Goal: Information Seeking & Learning: Learn about a topic

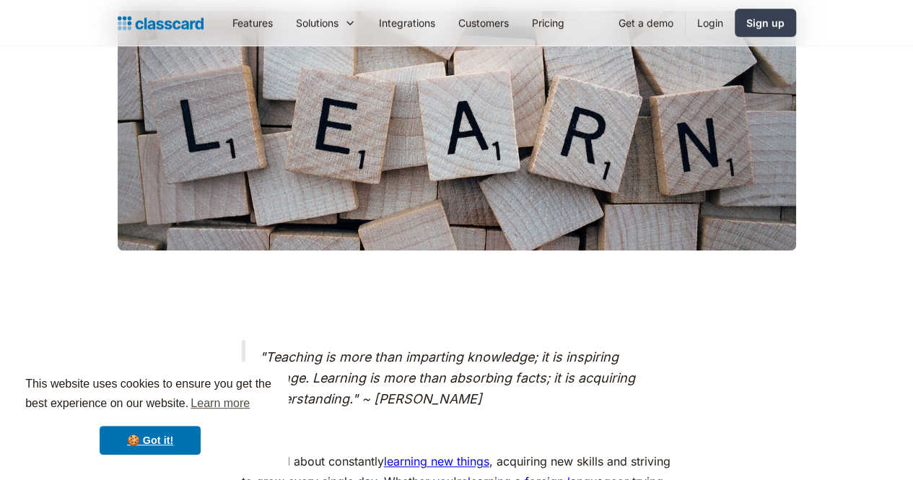
scroll to position [806, 0]
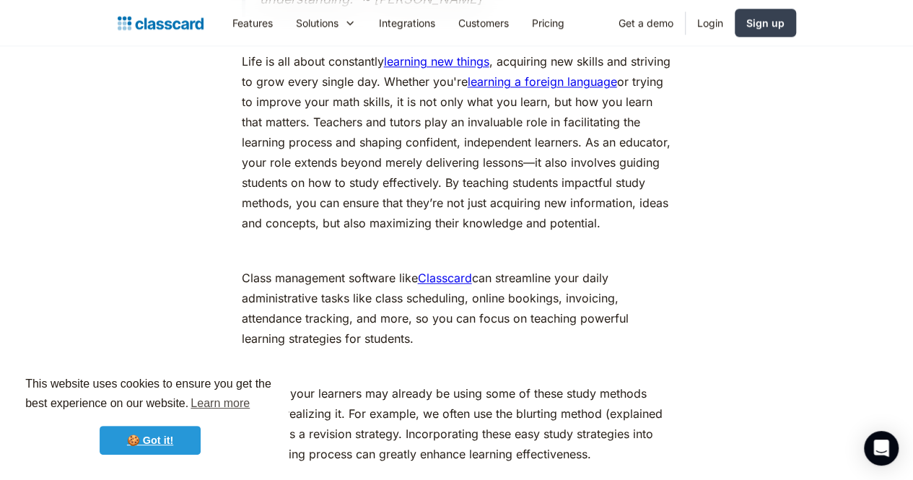
click at [116, 453] on link "🍪 Got it!" at bounding box center [150, 440] width 101 height 29
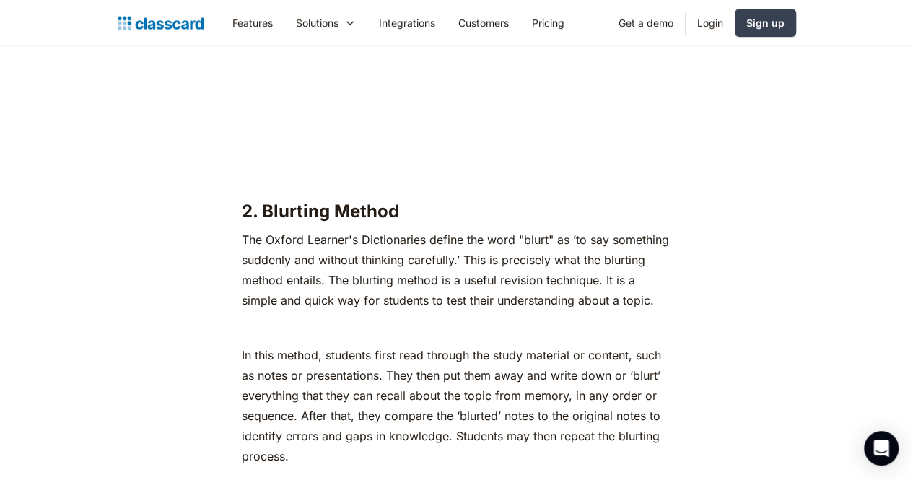
scroll to position [3120, 0]
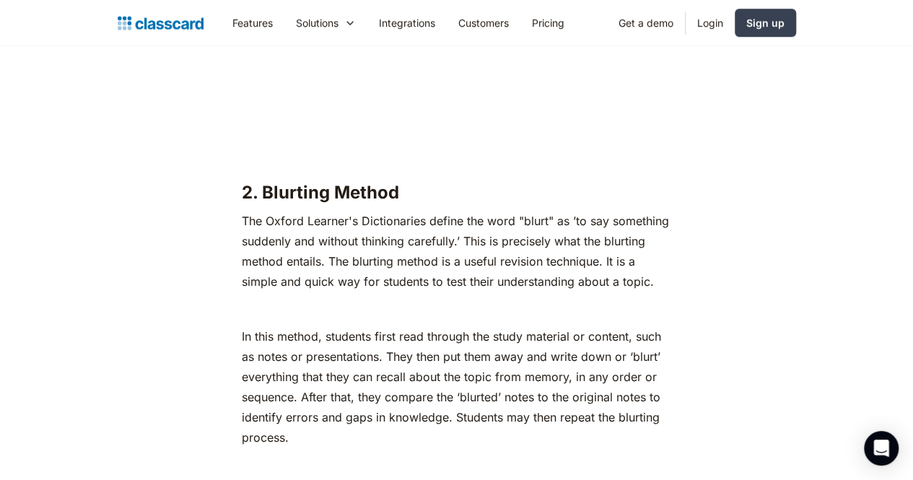
click at [500, 240] on p "The Oxford Learner's Dictionaries define the word "blurt" as ’to say something …" at bounding box center [457, 251] width 430 height 81
click at [530, 255] on p "The Oxford Learner's Dictionaries define the word "blurt" as ’to say something …" at bounding box center [457, 251] width 430 height 81
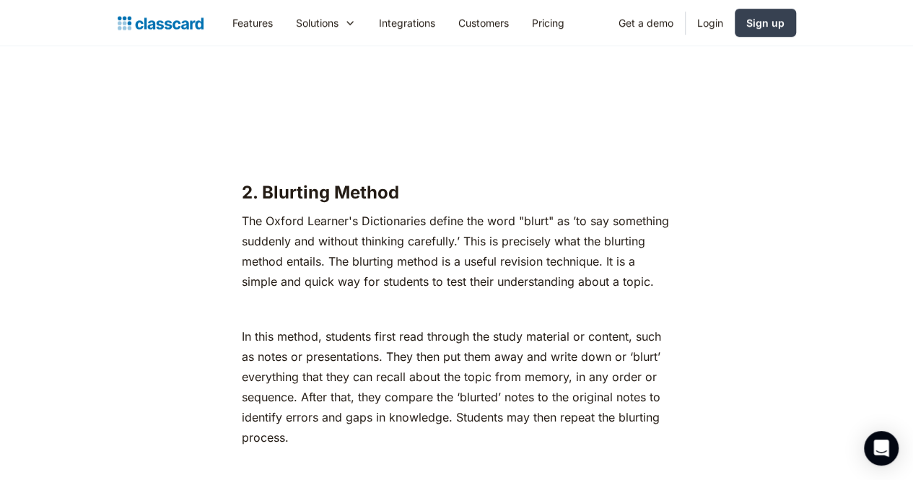
click at [530, 255] on p "The Oxford Learner's Dictionaries define the word "blurt" as ’to say something …" at bounding box center [457, 251] width 430 height 81
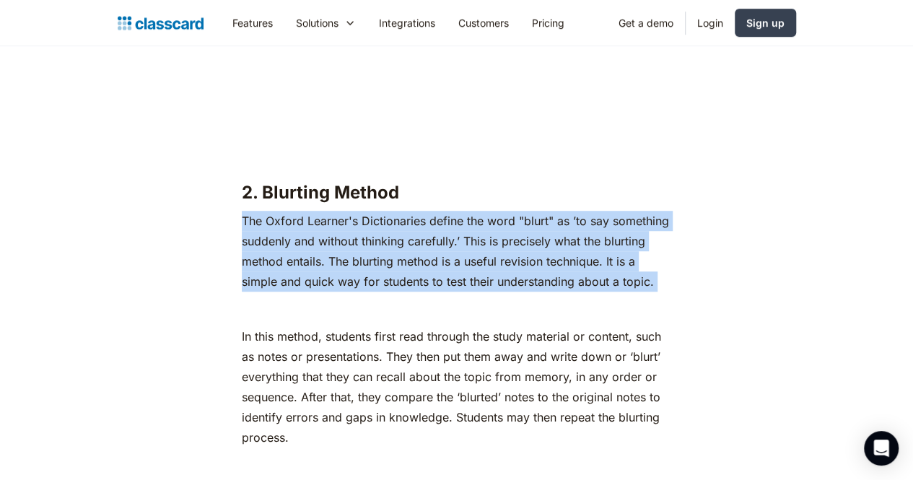
click at [530, 255] on p "The Oxford Learner's Dictionaries define the word "blurt" as ’to say something …" at bounding box center [457, 251] width 430 height 81
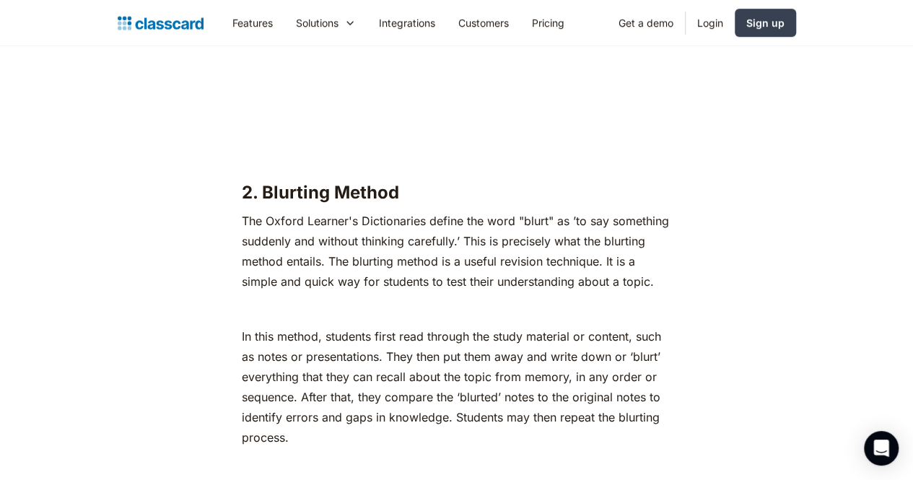
click at [633, 361] on p "In this method, students first read through the study material or content, such…" at bounding box center [457, 386] width 430 height 121
click at [270, 326] on p "In this method, students first read through the study material or content, such…" at bounding box center [457, 386] width 430 height 121
